Goal: Find specific page/section: Find specific page/section

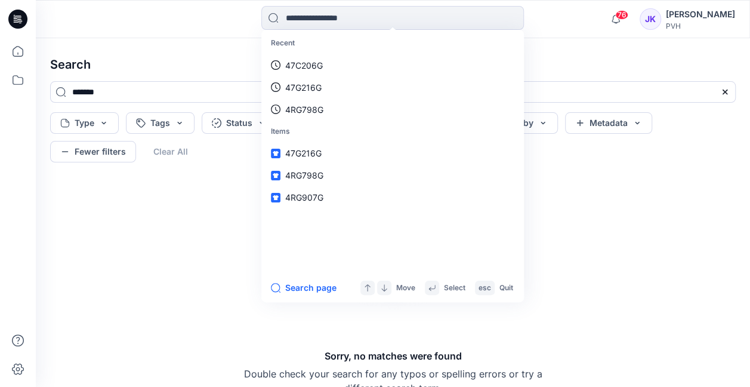
type input "*******"
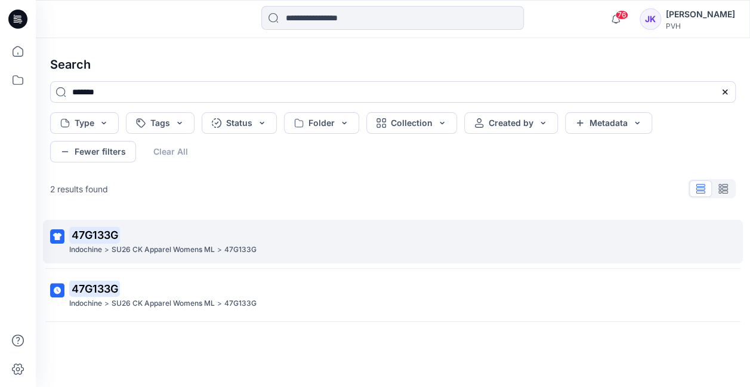
click at [142, 245] on p "SU26 CK Apparel Womens ML" at bounding box center [163, 250] width 103 height 13
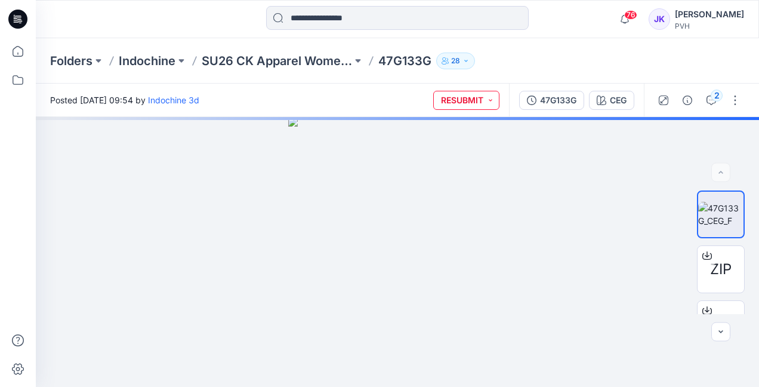
click at [481, 101] on button "RESUBMIT" at bounding box center [466, 100] width 66 height 19
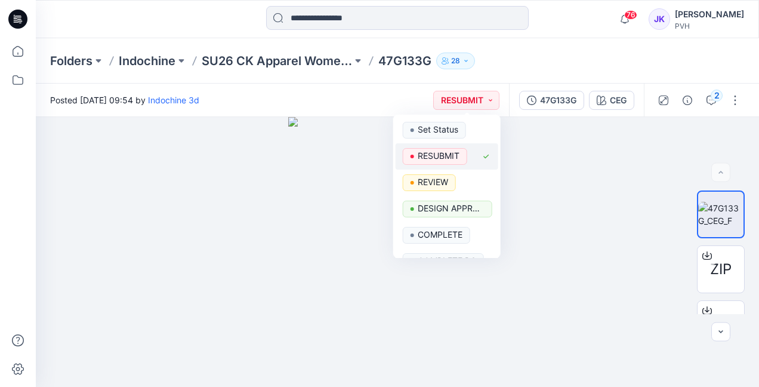
click at [442, 165] on button "RESUBMIT" at bounding box center [447, 156] width 103 height 26
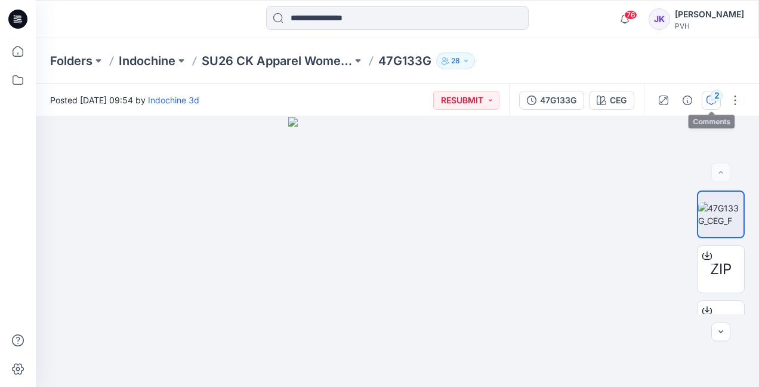
click at [710, 104] on icon "button" at bounding box center [712, 101] width 10 height 10
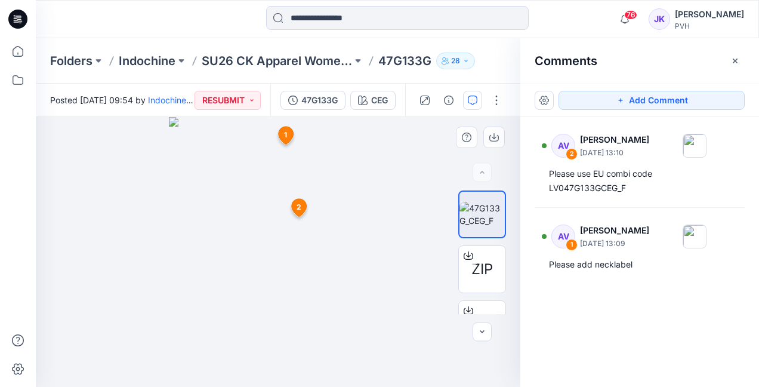
click at [280, 135] on icon at bounding box center [286, 136] width 15 height 18
click at [300, 209] on span "2" at bounding box center [299, 207] width 5 height 11
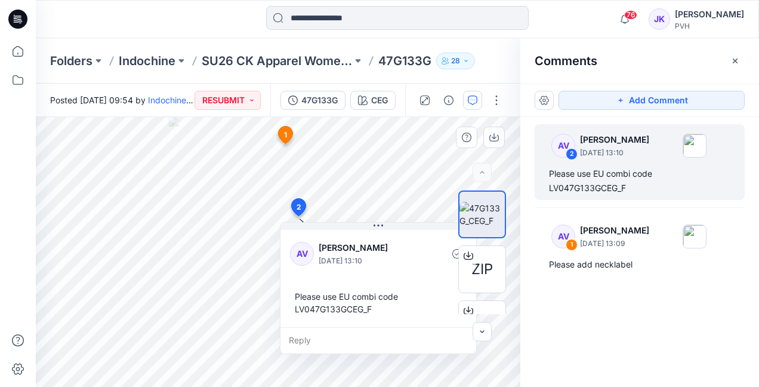
click at [300, 209] on span "2" at bounding box center [299, 207] width 5 height 11
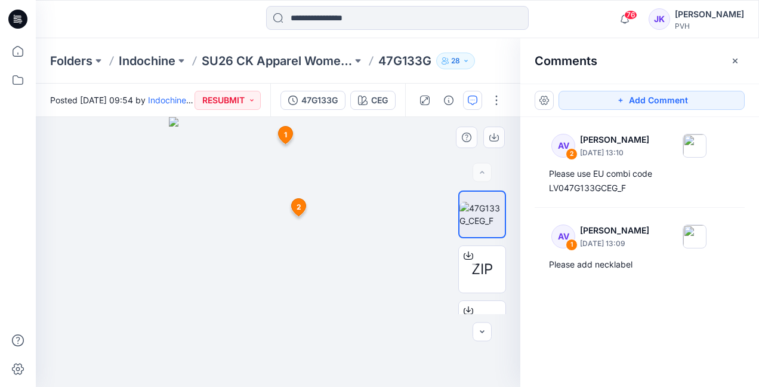
click at [289, 209] on icon at bounding box center [299, 209] width 20 height 23
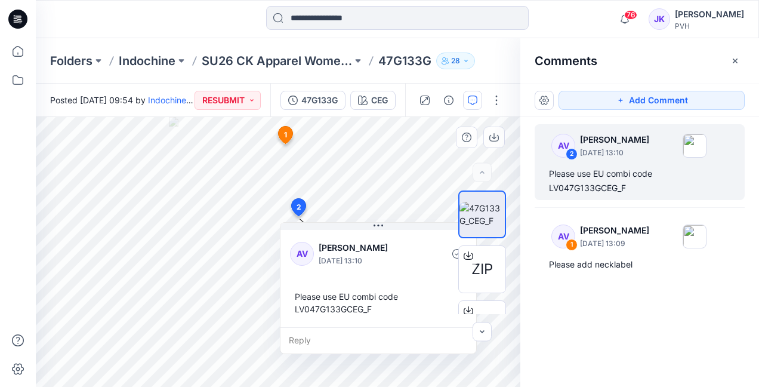
click at [282, 137] on icon at bounding box center [285, 135] width 14 height 17
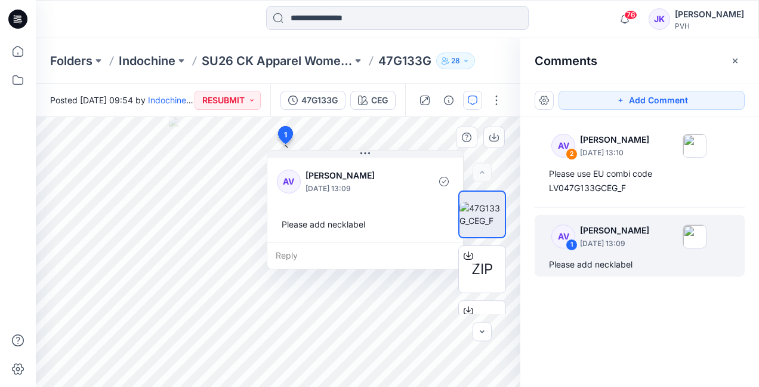
click at [282, 137] on icon at bounding box center [285, 135] width 14 height 17
click at [327, 20] on input at bounding box center [397, 18] width 263 height 24
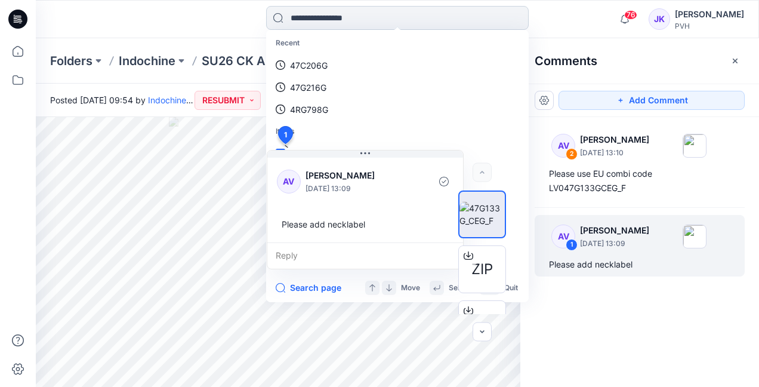
paste input "*******"
type input "*******"
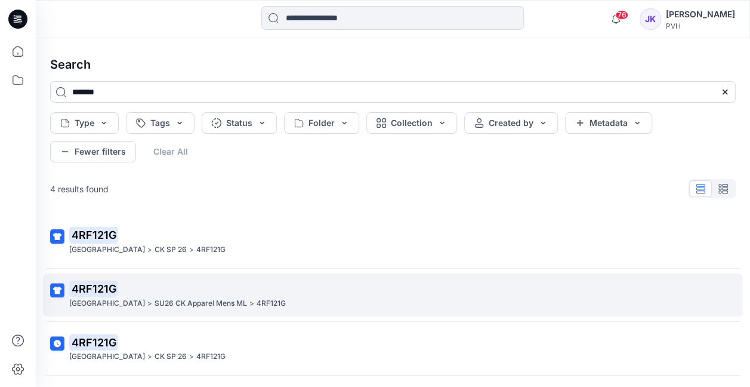
click at [178, 297] on p "SU26 CK Apparel Mens ML" at bounding box center [201, 303] width 93 height 13
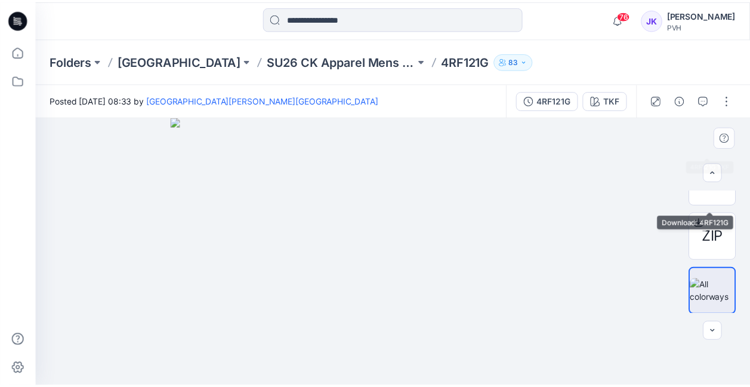
scroll to position [143, 0]
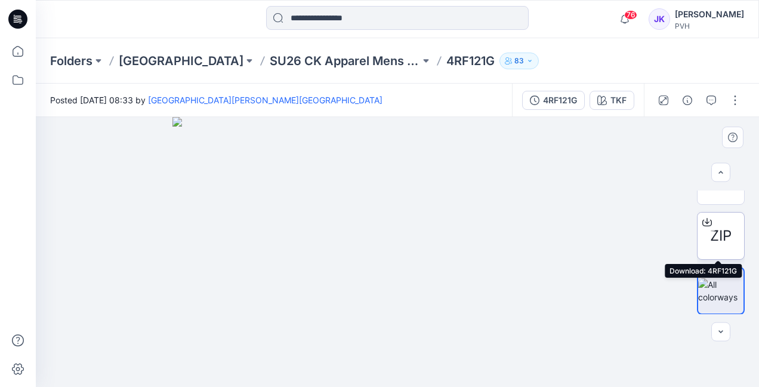
click at [708, 230] on div at bounding box center [707, 221] width 19 height 19
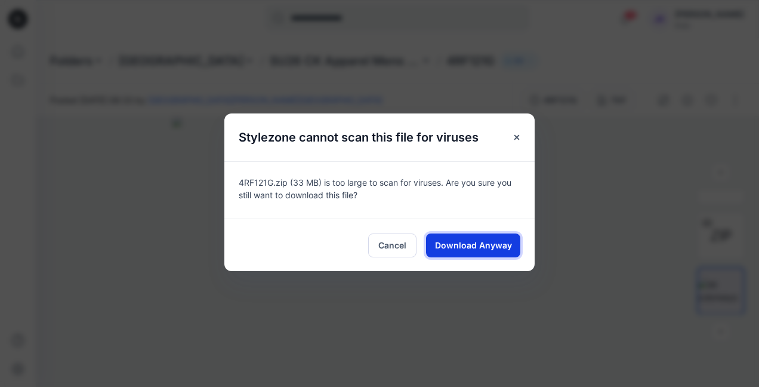
click at [456, 238] on button "Download Anyway" at bounding box center [473, 245] width 94 height 24
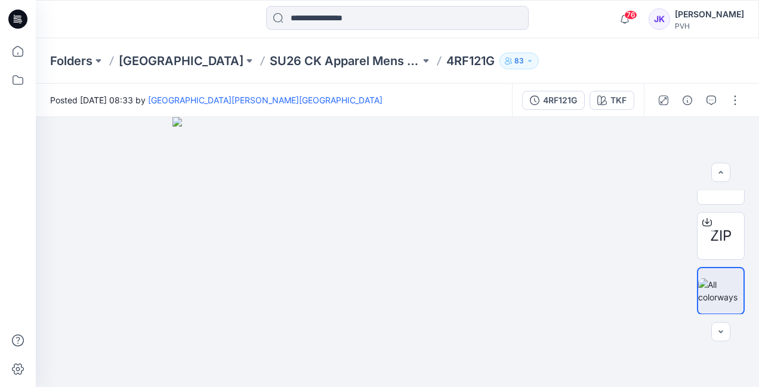
drag, startPoint x: 396, startPoint y: 56, endPoint x: 383, endPoint y: 61, distance: 14.7
click at [446, 61] on p "4RF121G" at bounding box center [470, 61] width 48 height 17
click at [277, 60] on p "SU26 CK Apparel Mens ML" at bounding box center [345, 61] width 150 height 17
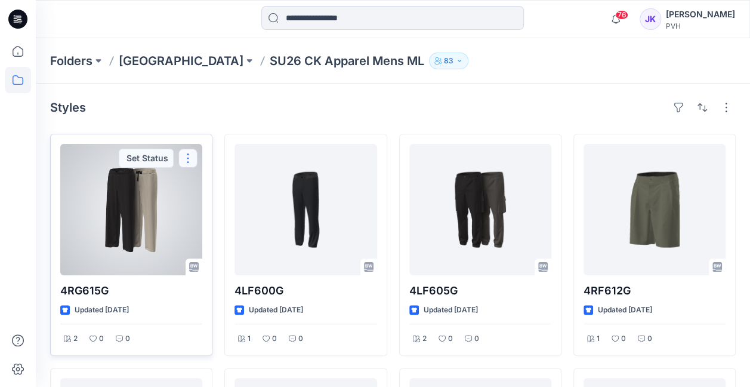
click at [189, 152] on button "button" at bounding box center [187, 158] width 19 height 19
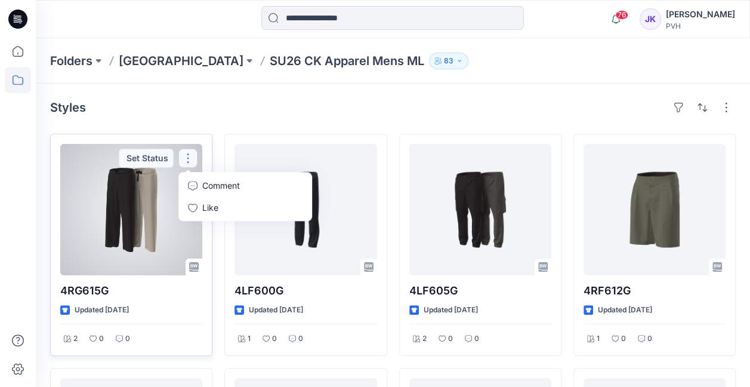
click at [85, 294] on p "4RG615G" at bounding box center [131, 290] width 142 height 17
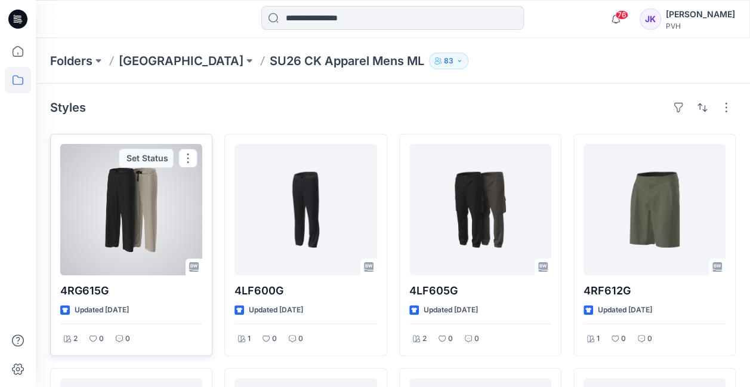
click at [85, 288] on p "4RG615G" at bounding box center [131, 290] width 142 height 17
click at [90, 307] on p "Updated [DATE]" at bounding box center [102, 310] width 54 height 13
click at [72, 300] on div "4RG615G Updated [DATE] 2 0 0 Set Status" at bounding box center [131, 245] width 162 height 222
click at [73, 289] on p "4RG615G" at bounding box center [131, 290] width 142 height 17
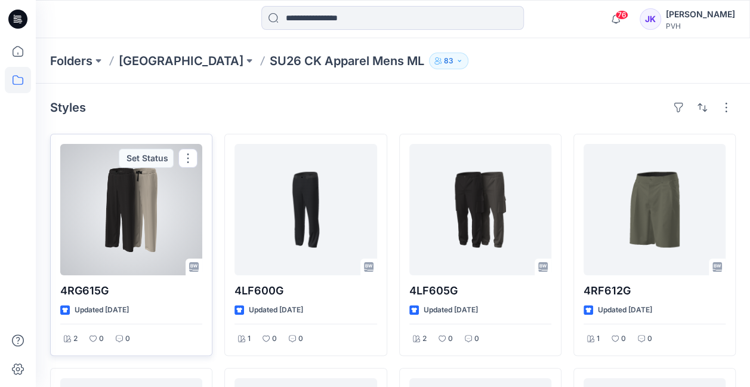
click at [73, 288] on p "4RG615G" at bounding box center [131, 290] width 142 height 17
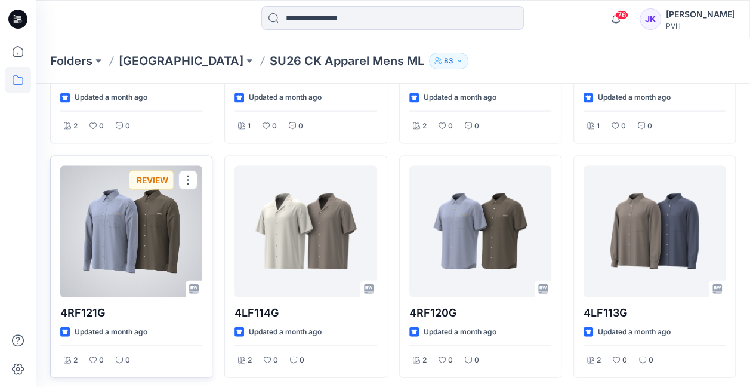
scroll to position [1193, 0]
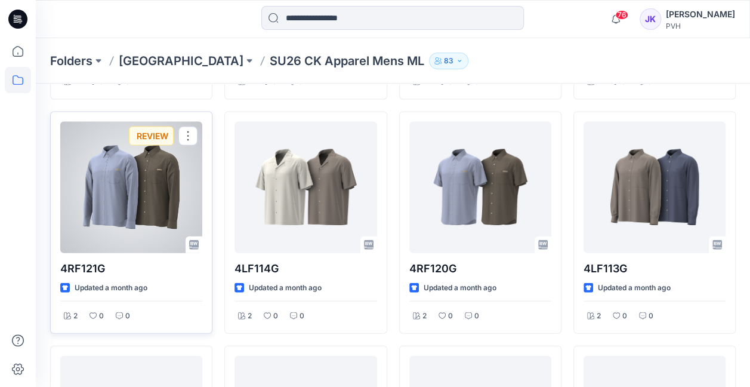
click at [167, 130] on div "REVIEW" at bounding box center [151, 136] width 45 height 19
click at [141, 186] on div at bounding box center [131, 187] width 142 height 131
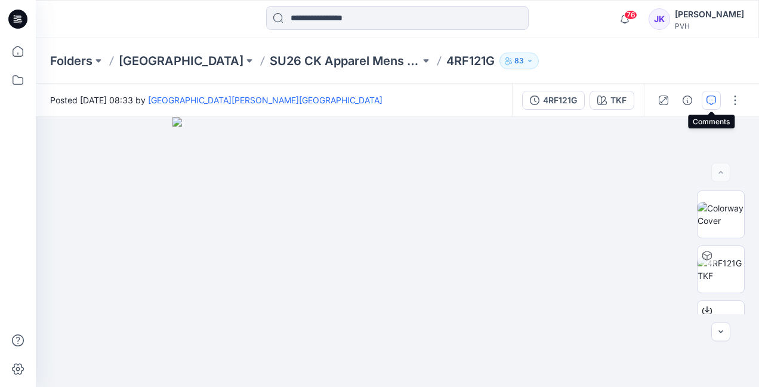
click at [713, 100] on icon "button" at bounding box center [712, 101] width 10 height 10
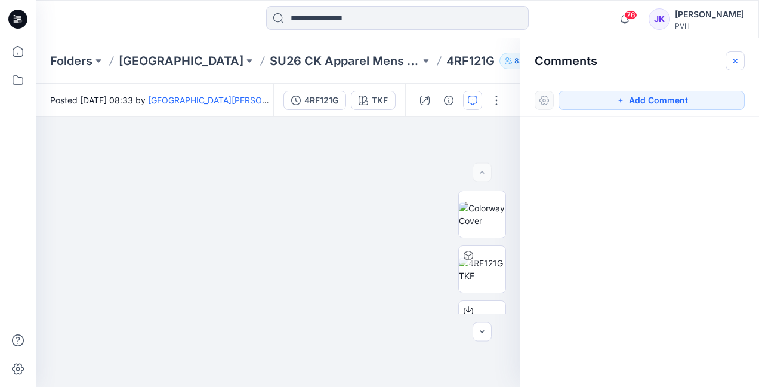
click at [739, 56] on icon "button" at bounding box center [736, 61] width 10 height 10
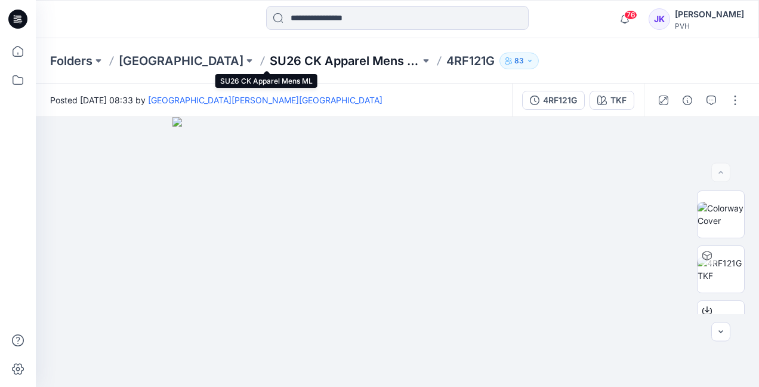
click at [314, 56] on p "SU26 CK Apparel Mens ML" at bounding box center [345, 61] width 150 height 17
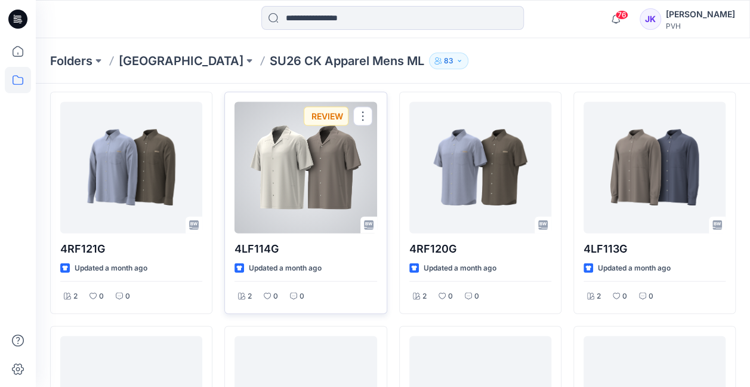
scroll to position [1194, 0]
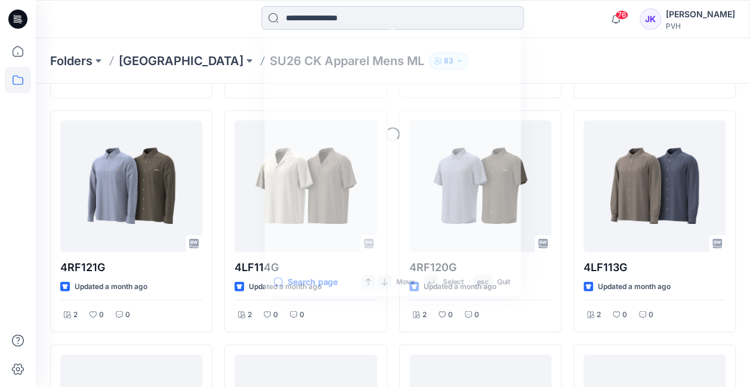
click at [343, 23] on input at bounding box center [392, 18] width 263 height 24
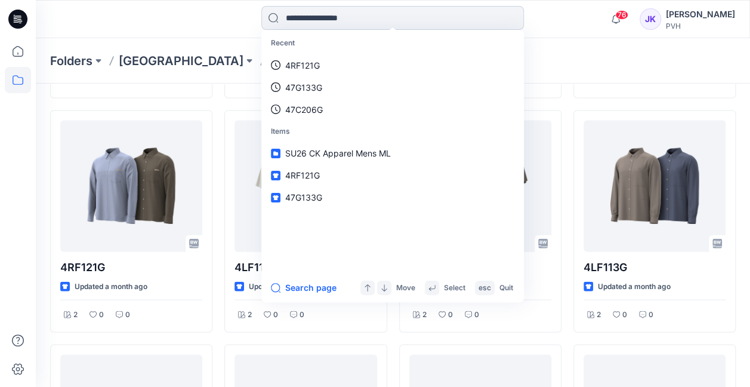
paste input "*******"
type input "*******"
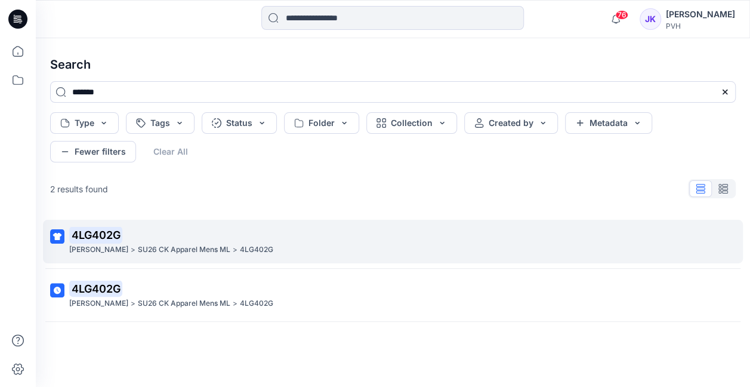
click at [162, 247] on p "SU26 CK Apparel Mens ML" at bounding box center [184, 250] width 93 height 13
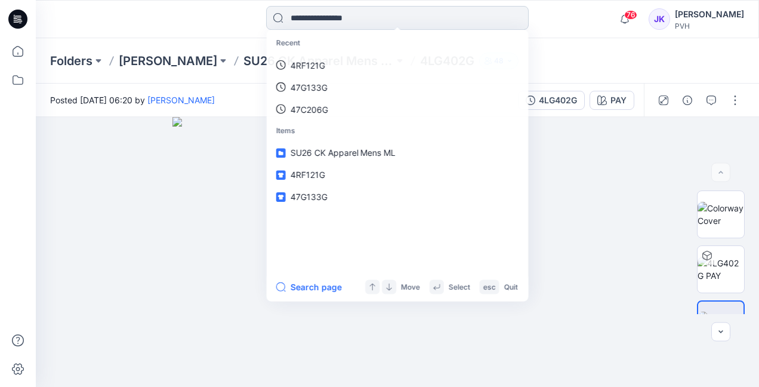
click at [318, 14] on input at bounding box center [397, 18] width 263 height 24
paste input "*******"
type input "*******"
